Goal: Task Accomplishment & Management: Use online tool/utility

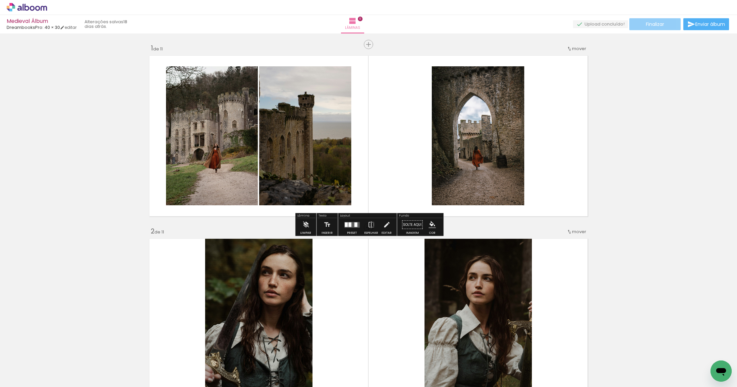
click at [637, 25] on paper-button "Finalizar" at bounding box center [654, 24] width 51 height 12
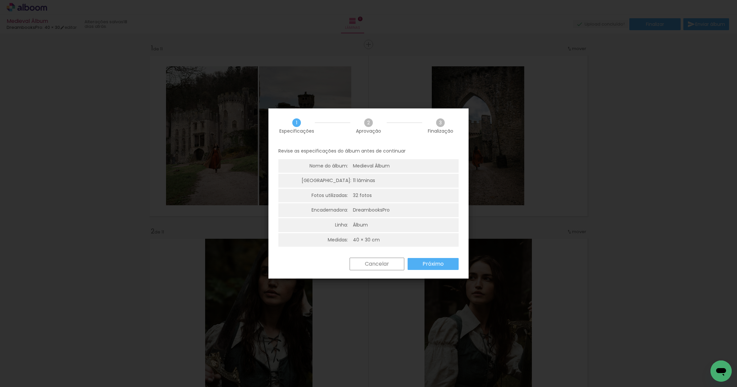
click at [0, 0] on slot "Próximo" at bounding box center [0, 0] width 0 height 0
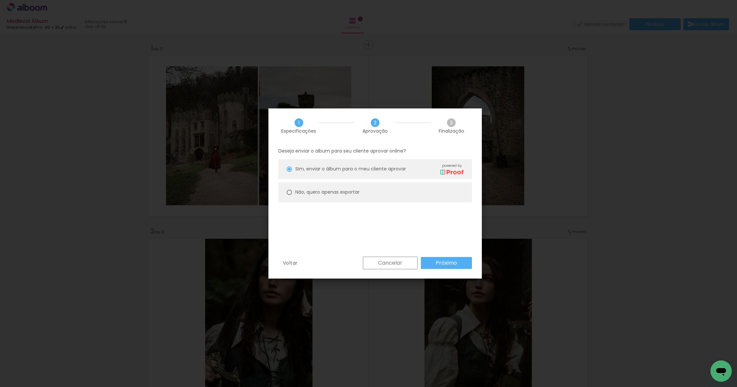
drag, startPoint x: 366, startPoint y: 163, endPoint x: 412, endPoint y: 212, distance: 67.5
click at [366, 163] on div "Sim, enviar o álbum para o meu cliente aprovar powered by" at bounding box center [379, 169] width 168 height 12
type paper-radio-button "on"
click at [0, 0] on slot "Próximo" at bounding box center [0, 0] width 0 height 0
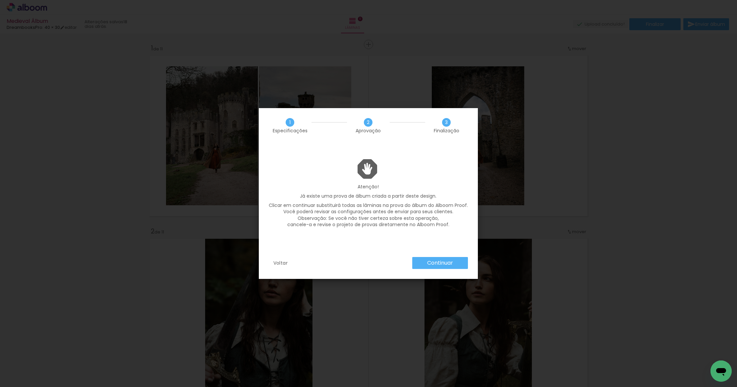
click at [444, 267] on paper-button "Continuar" at bounding box center [440, 263] width 56 height 12
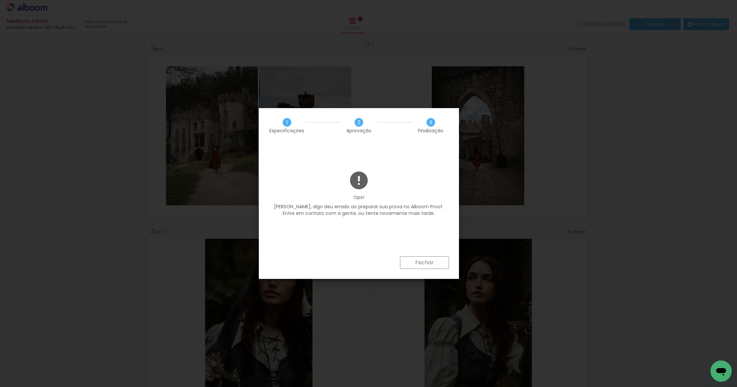
click at [440, 266] on paper-button "Fechar" at bounding box center [424, 262] width 49 height 13
